Goal: Find specific page/section: Locate a particular part of the current website

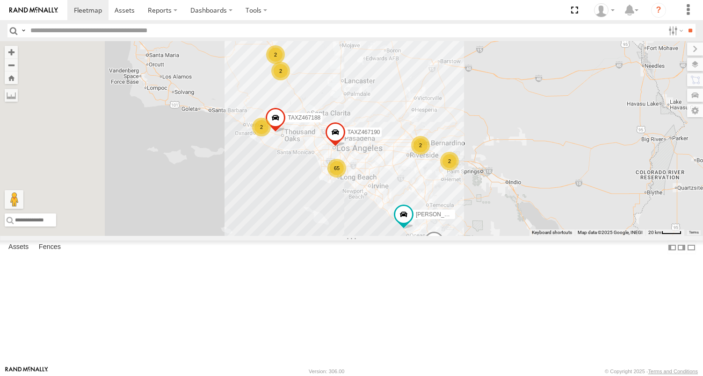
click at [101, 33] on input "text" at bounding box center [345, 31] width 637 height 14
click at [685, 24] on input "**" at bounding box center [690, 31] width 11 height 14
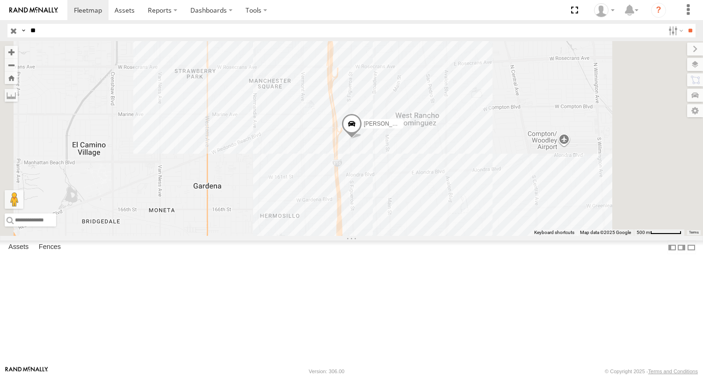
type input "**"
click at [685, 24] on input "**" at bounding box center [690, 31] width 11 height 14
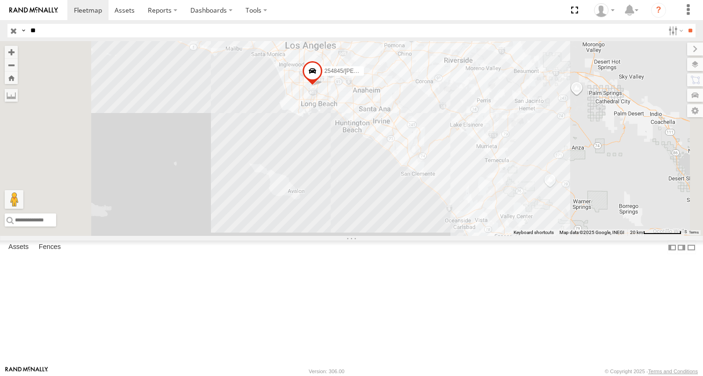
click at [0, 0] on div "FCL" at bounding box center [0, 0] width 0 height 0
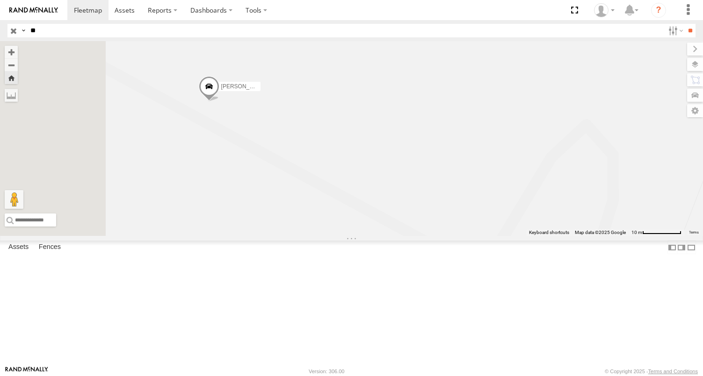
drag, startPoint x: 431, startPoint y: 146, endPoint x: 464, endPoint y: 305, distance: 162.9
click at [464, 236] on div "[PERSON_NAME]" at bounding box center [351, 138] width 703 height 195
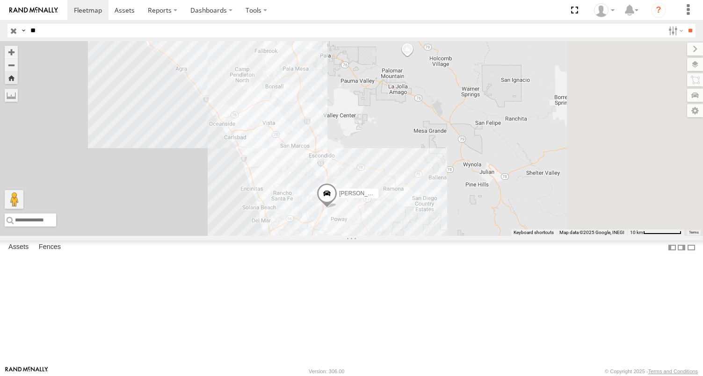
drag, startPoint x: 548, startPoint y: 293, endPoint x: 465, endPoint y: 284, distance: 83.7
click at [466, 236] on div "[PERSON_NAME]" at bounding box center [351, 138] width 703 height 195
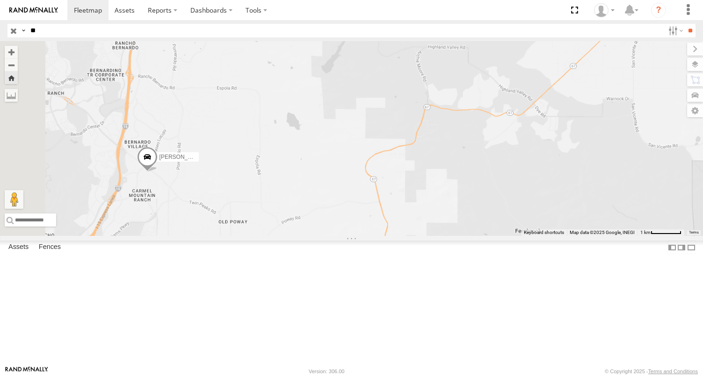
drag, startPoint x: 385, startPoint y: 231, endPoint x: 647, endPoint y: 297, distance: 270.5
click at [671, 236] on div "[PERSON_NAME]" at bounding box center [351, 138] width 703 height 195
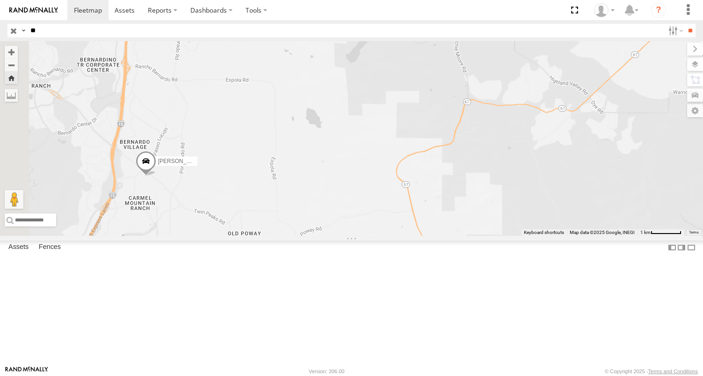
drag, startPoint x: 452, startPoint y: 241, endPoint x: 664, endPoint y: 255, distance: 212.7
click at [664, 236] on div "[PERSON_NAME]" at bounding box center [351, 138] width 703 height 195
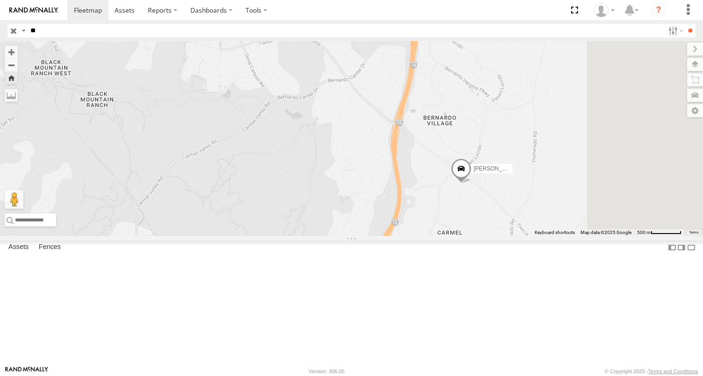
drag, startPoint x: 605, startPoint y: 268, endPoint x: 409, endPoint y: 266, distance: 196.9
click at [409, 236] on div "[PERSON_NAME]" at bounding box center [351, 138] width 703 height 195
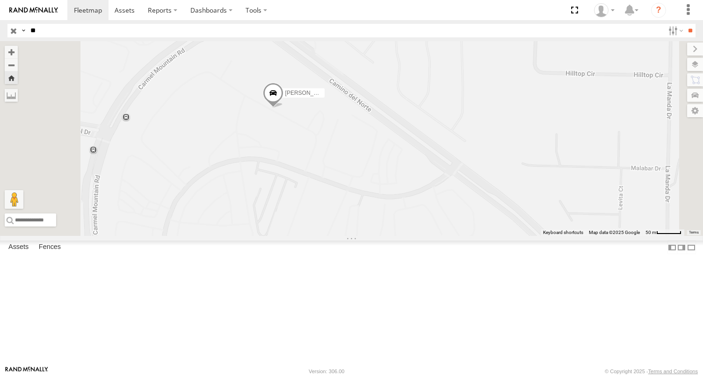
drag, startPoint x: 462, startPoint y: 160, endPoint x: 447, endPoint y: 198, distance: 40.7
click at [447, 198] on div "[PERSON_NAME]" at bounding box center [351, 138] width 703 height 195
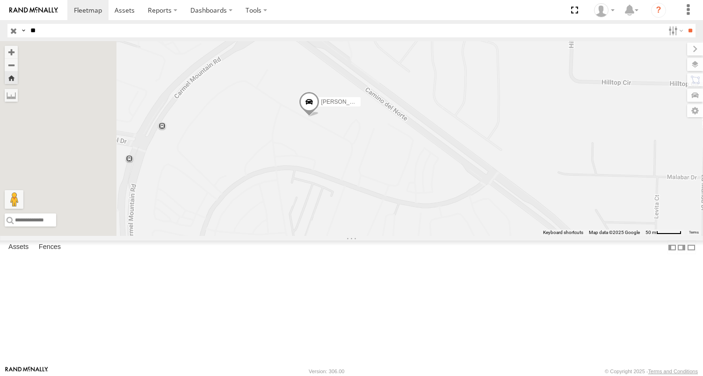
drag, startPoint x: 465, startPoint y: 180, endPoint x: 515, endPoint y: 159, distance: 53.7
click at [515, 159] on div "[PERSON_NAME]" at bounding box center [351, 138] width 703 height 195
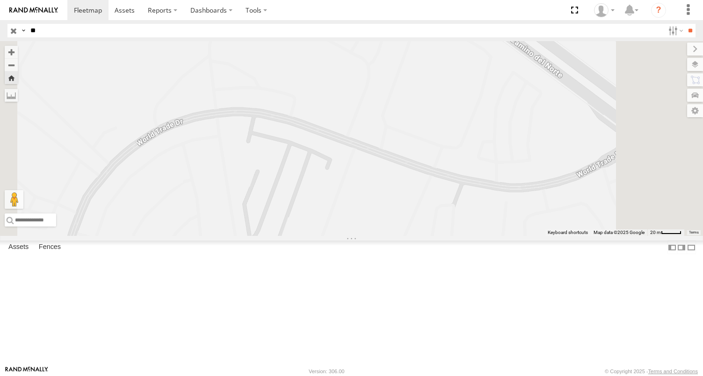
click at [437, 231] on div "[PERSON_NAME]" at bounding box center [351, 138] width 703 height 195
